Goal: Find specific page/section: Find specific page/section

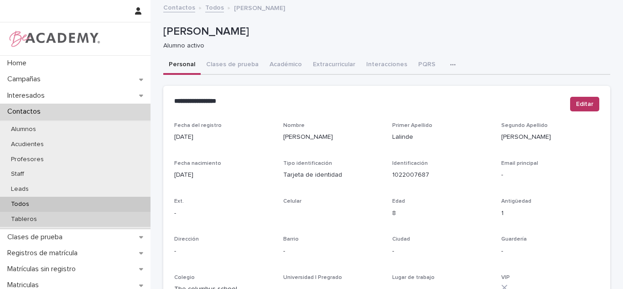
click at [119, 213] on div "Tableros" at bounding box center [75, 219] width 150 height 15
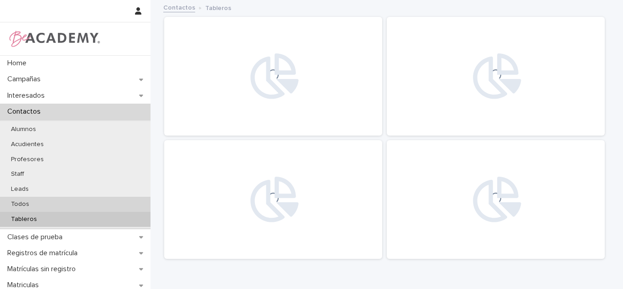
click at [112, 205] on div "Todos" at bounding box center [75, 204] width 150 height 15
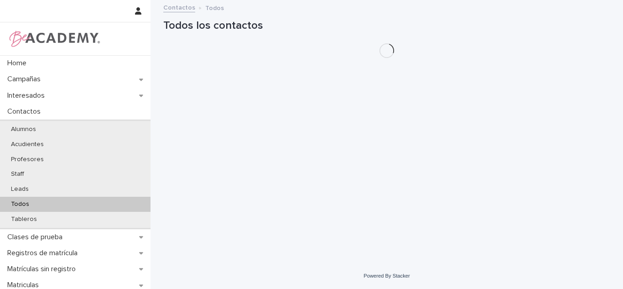
click at [543, 24] on h1 "Todos los contactos" at bounding box center [386, 25] width 447 height 13
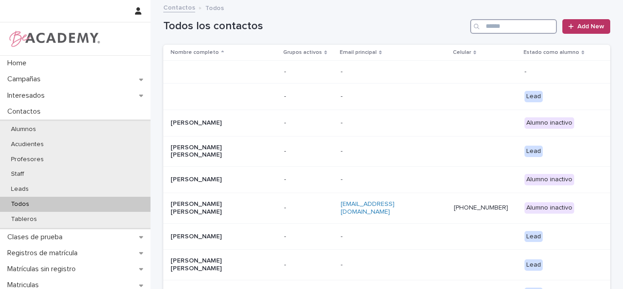
click at [519, 27] on input "Search" at bounding box center [513, 26] width 87 height 15
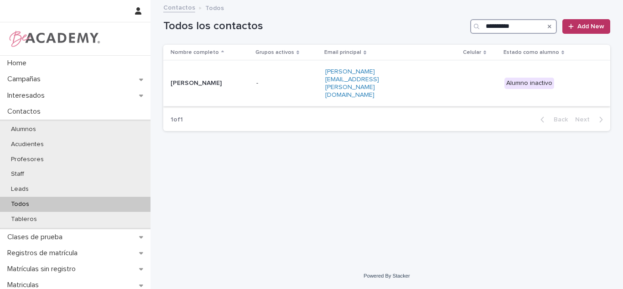
type input "**********"
click at [197, 79] on p "[PERSON_NAME]" at bounding box center [210, 83] width 78 height 8
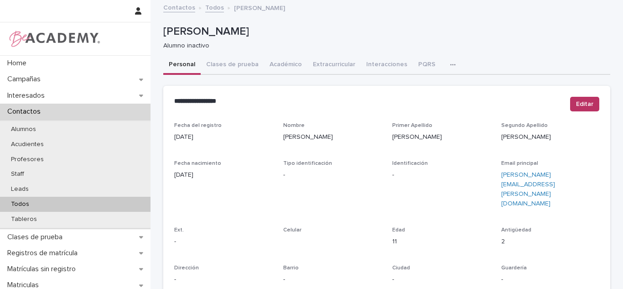
scroll to position [384, 0]
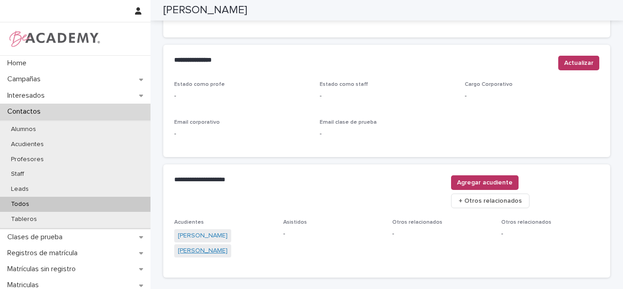
click at [218, 246] on link "[PERSON_NAME]" at bounding box center [203, 251] width 50 height 10
